Goal: Check status: Check status

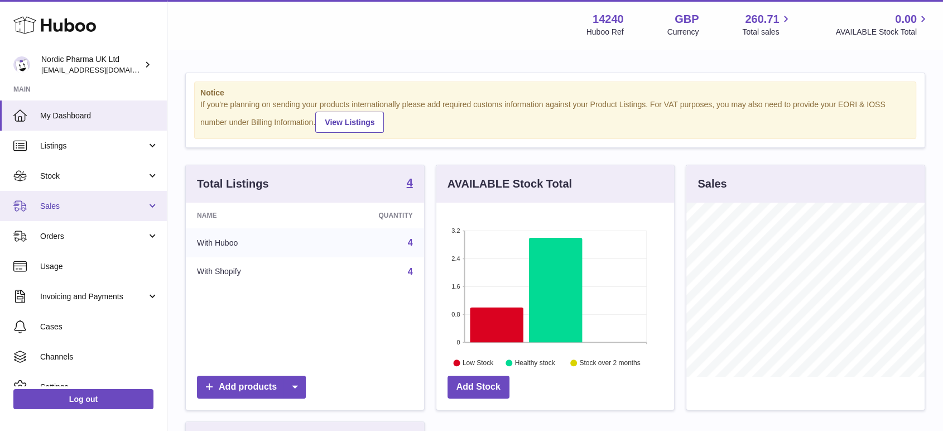
scroll to position [174, 238]
click at [75, 205] on span "Sales" at bounding box center [93, 206] width 107 height 11
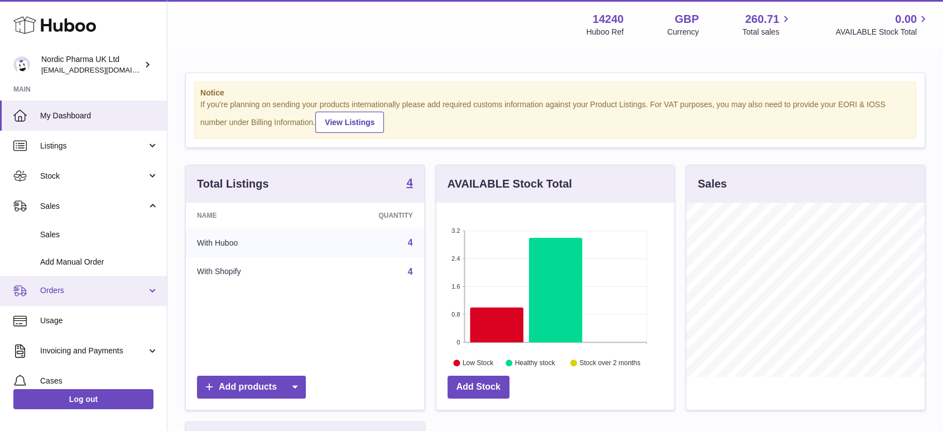
click at [59, 297] on link "Orders" at bounding box center [83, 291] width 167 height 30
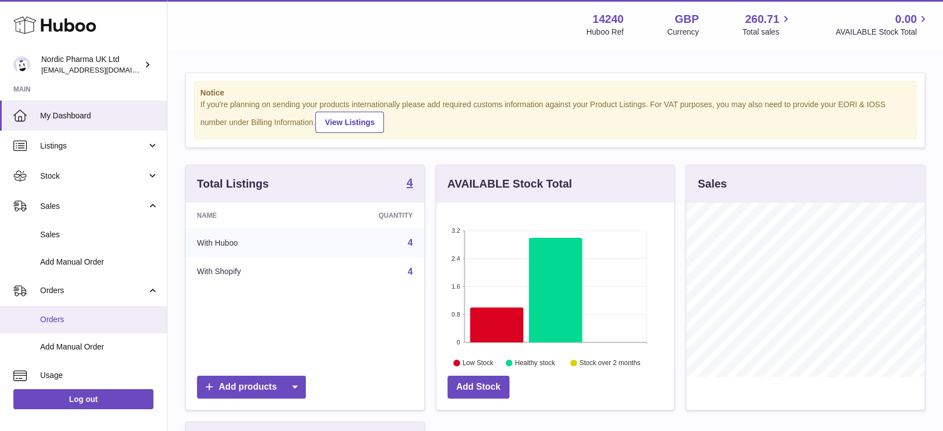
click at [50, 323] on span "Orders" at bounding box center [99, 319] width 118 height 11
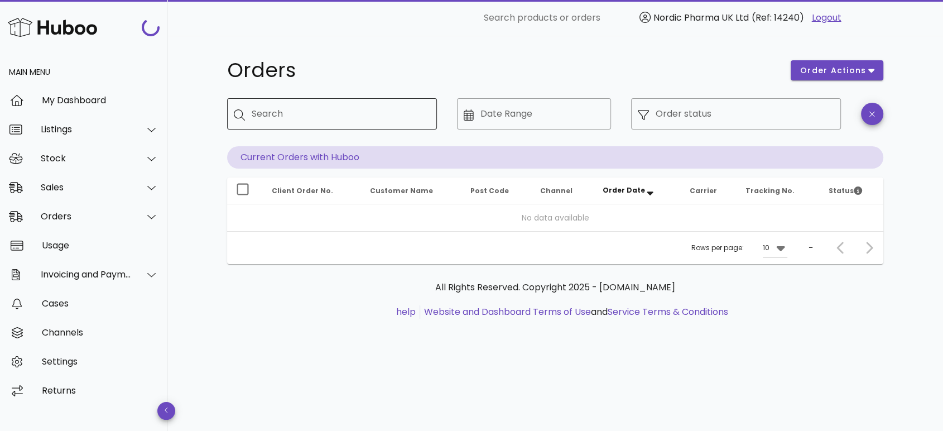
click at [309, 108] on input "Search" at bounding box center [340, 114] width 176 height 18
paste input "*****"
type input "*****"
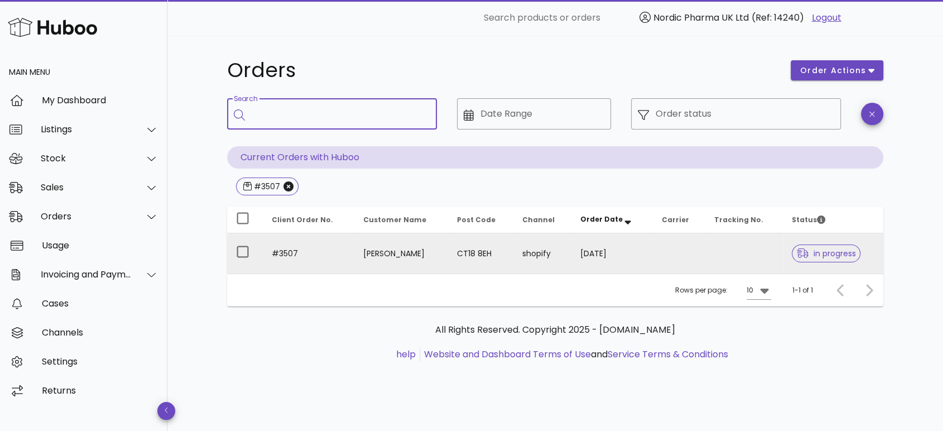
click at [643, 261] on td "[DATE]" at bounding box center [611, 253] width 81 height 40
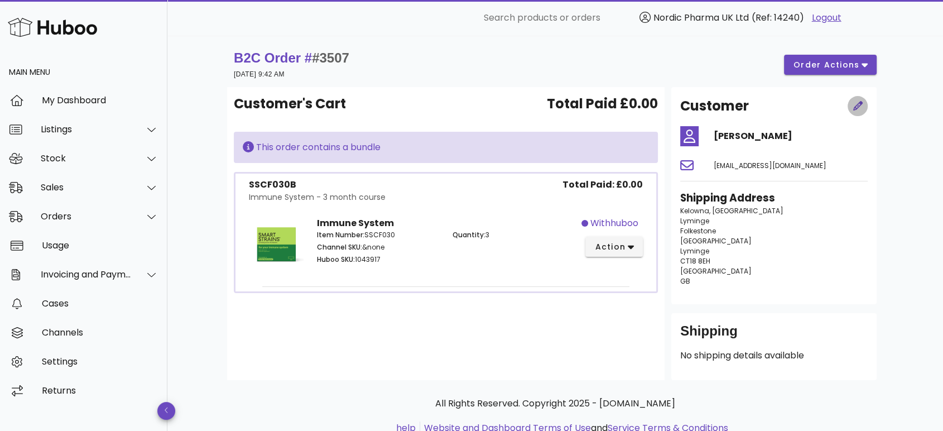
click at [859, 109] on icon "button" at bounding box center [858, 106] width 10 height 10
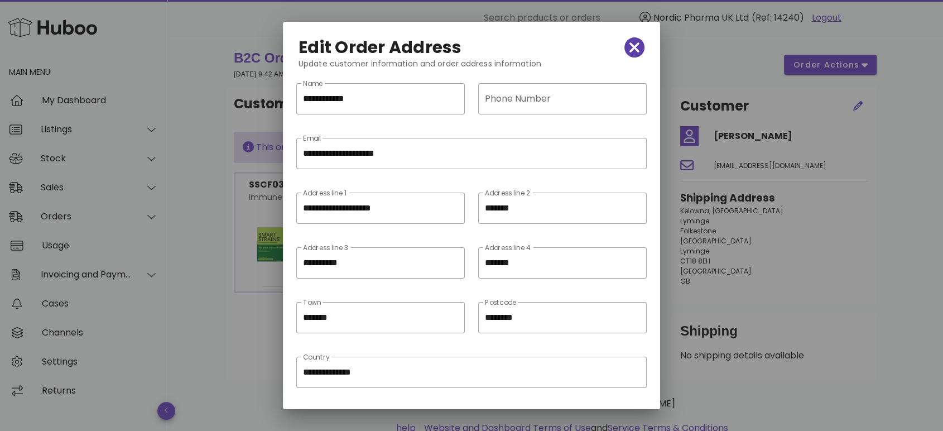
click at [629, 48] on icon "button" at bounding box center [634, 47] width 10 height 10
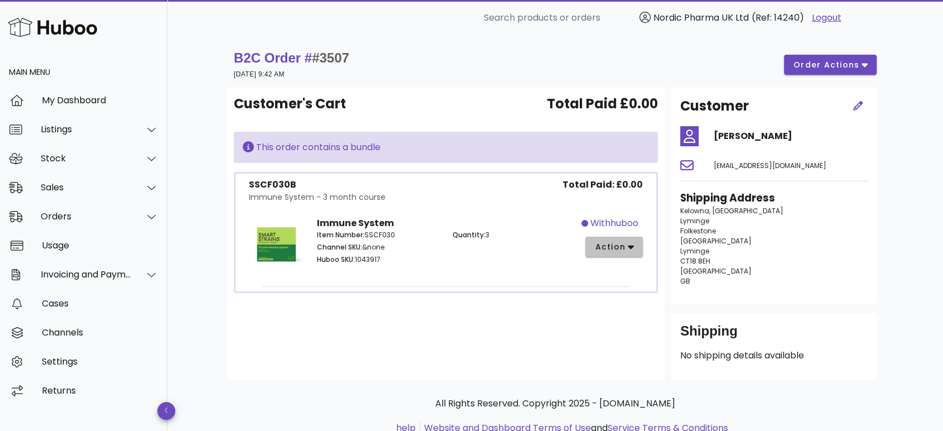
click at [632, 251] on icon "button" at bounding box center [631, 247] width 6 height 10
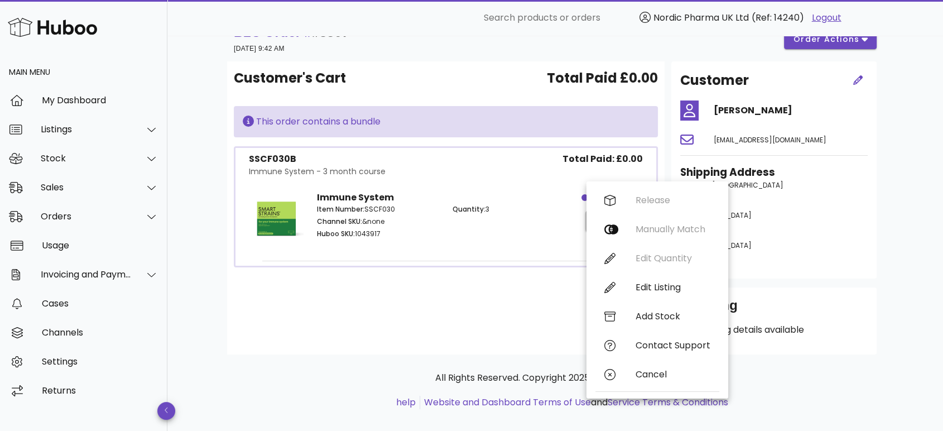
scroll to position [40, 0]
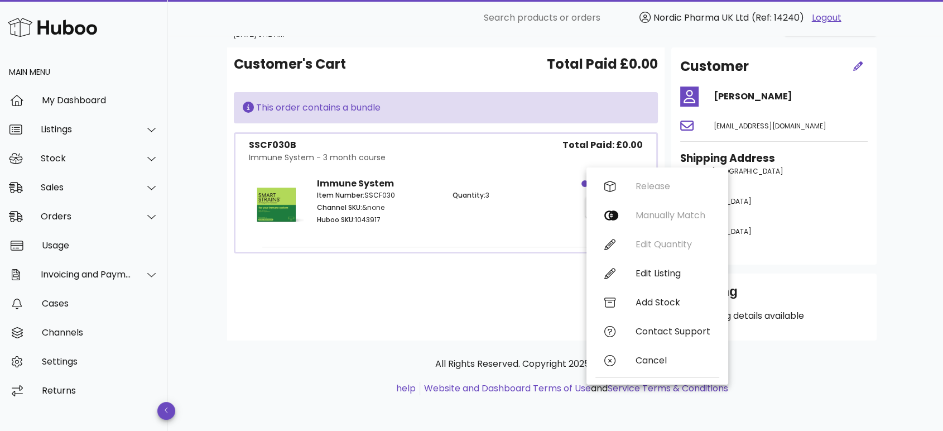
click at [854, 223] on p "[STREET_ADDRESS]" at bounding box center [773, 206] width 187 height 80
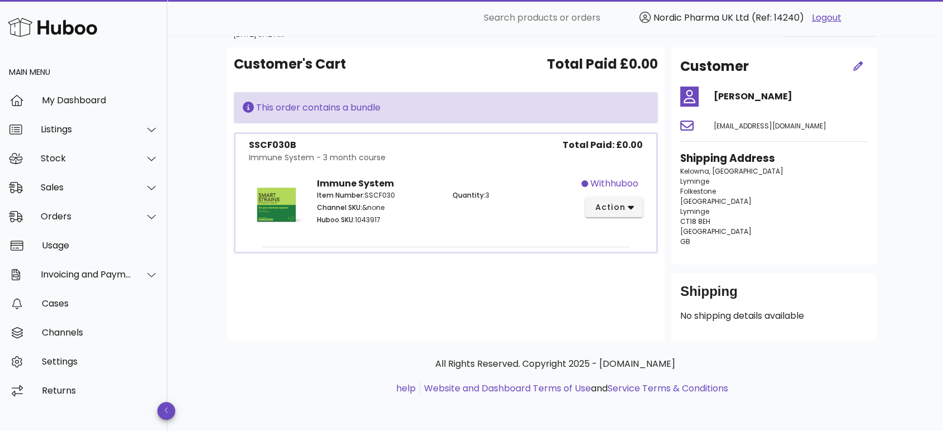
click at [726, 247] on div "Shipping Address [STREET_ADDRESS]" at bounding box center [773, 203] width 201 height 118
drag, startPoint x: 738, startPoint y: 330, endPoint x: 723, endPoint y: 321, distance: 18.0
click at [737, 329] on div "Shipping No shipping details available" at bounding box center [773, 306] width 205 height 67
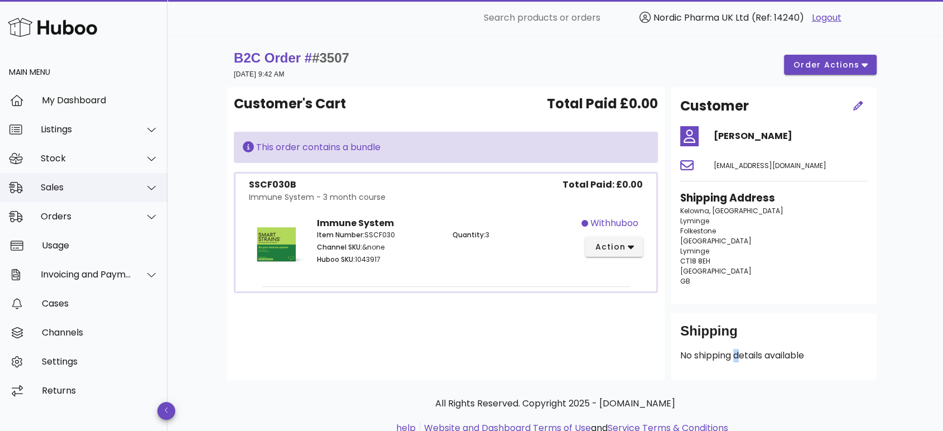
click at [67, 187] on div "Sales" at bounding box center [86, 187] width 91 height 11
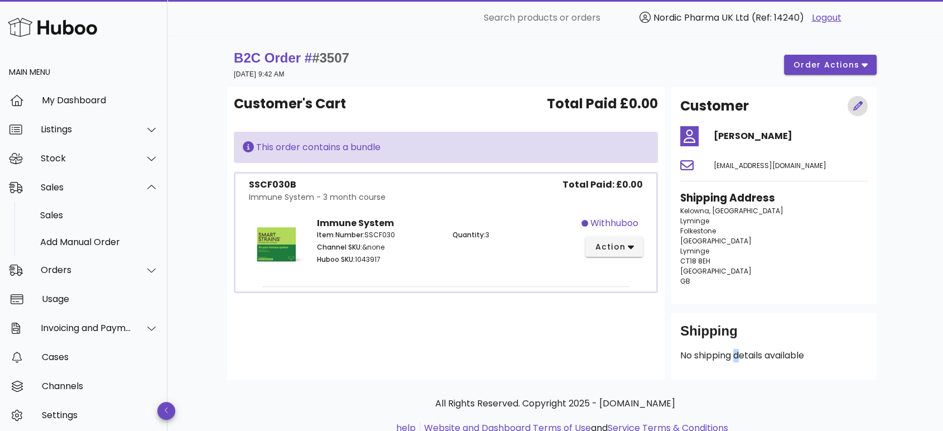
click at [856, 108] on icon "button" at bounding box center [858, 106] width 10 height 10
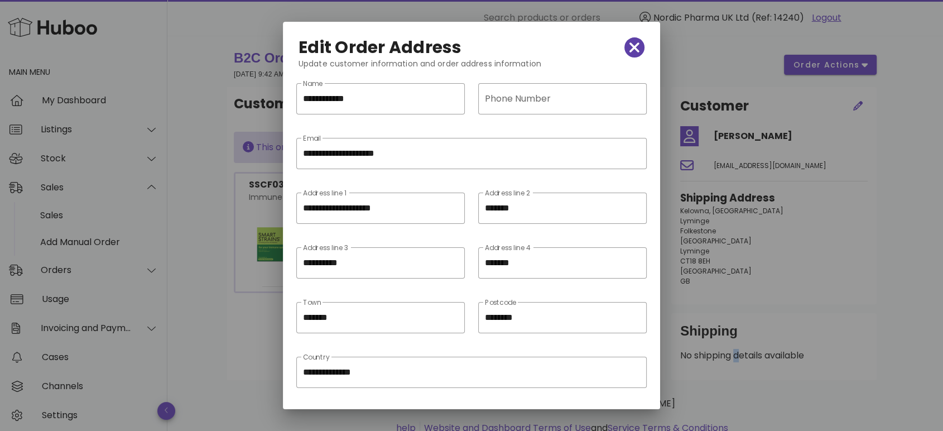
click at [629, 48] on icon "button" at bounding box center [634, 47] width 10 height 10
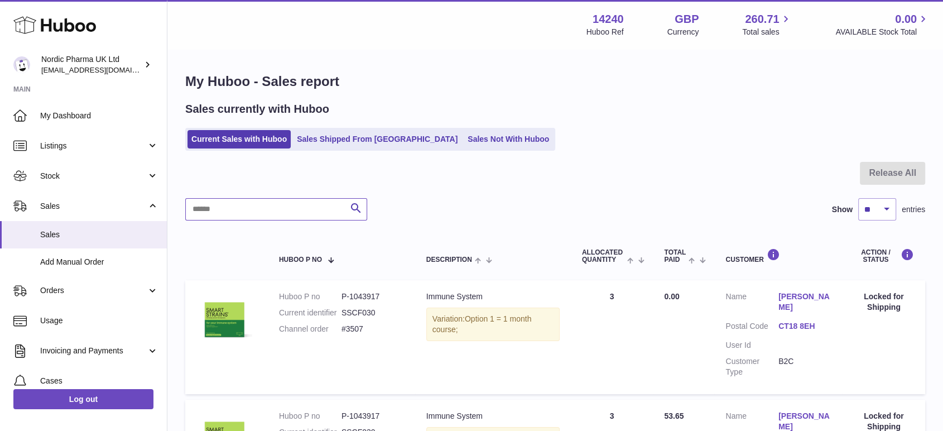
drag, startPoint x: 252, startPoint y: 214, endPoint x: 266, endPoint y: 208, distance: 15.8
click at [257, 213] on input "text" at bounding box center [276, 209] width 182 height 22
paste input "*****"
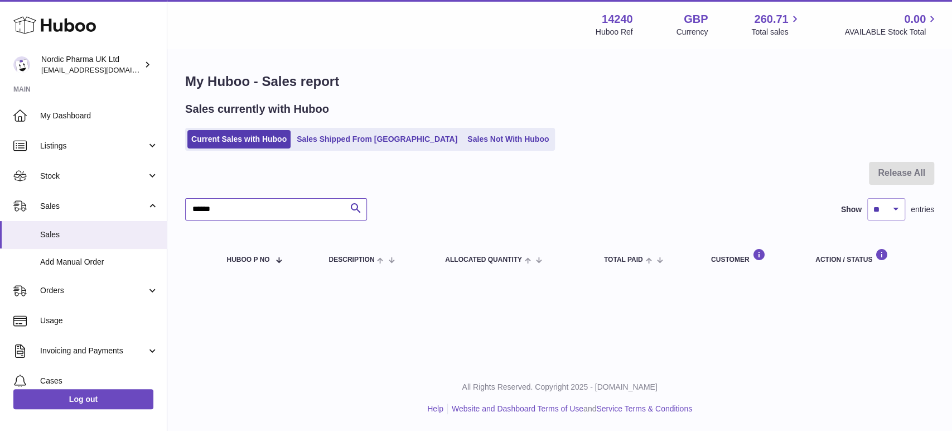
type input "*****"
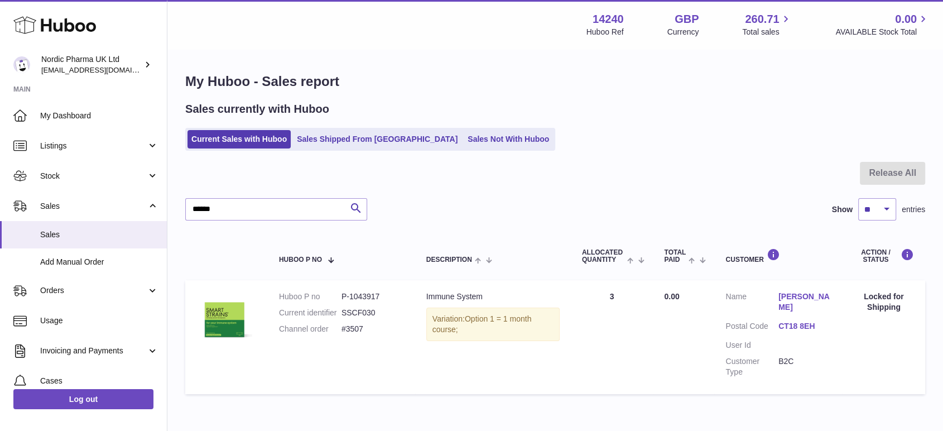
click at [790, 293] on link "[PERSON_NAME]" at bounding box center [804, 301] width 53 height 21
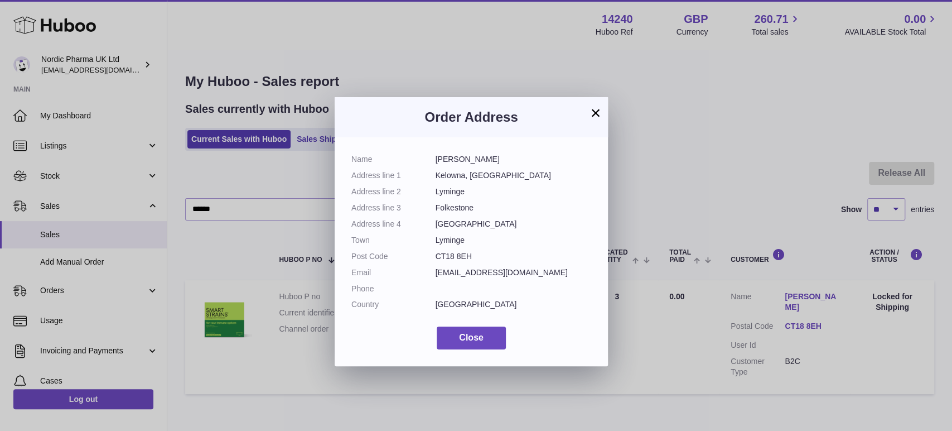
click at [595, 116] on button "×" at bounding box center [595, 112] width 13 height 13
